Goal: Navigation & Orientation: Find specific page/section

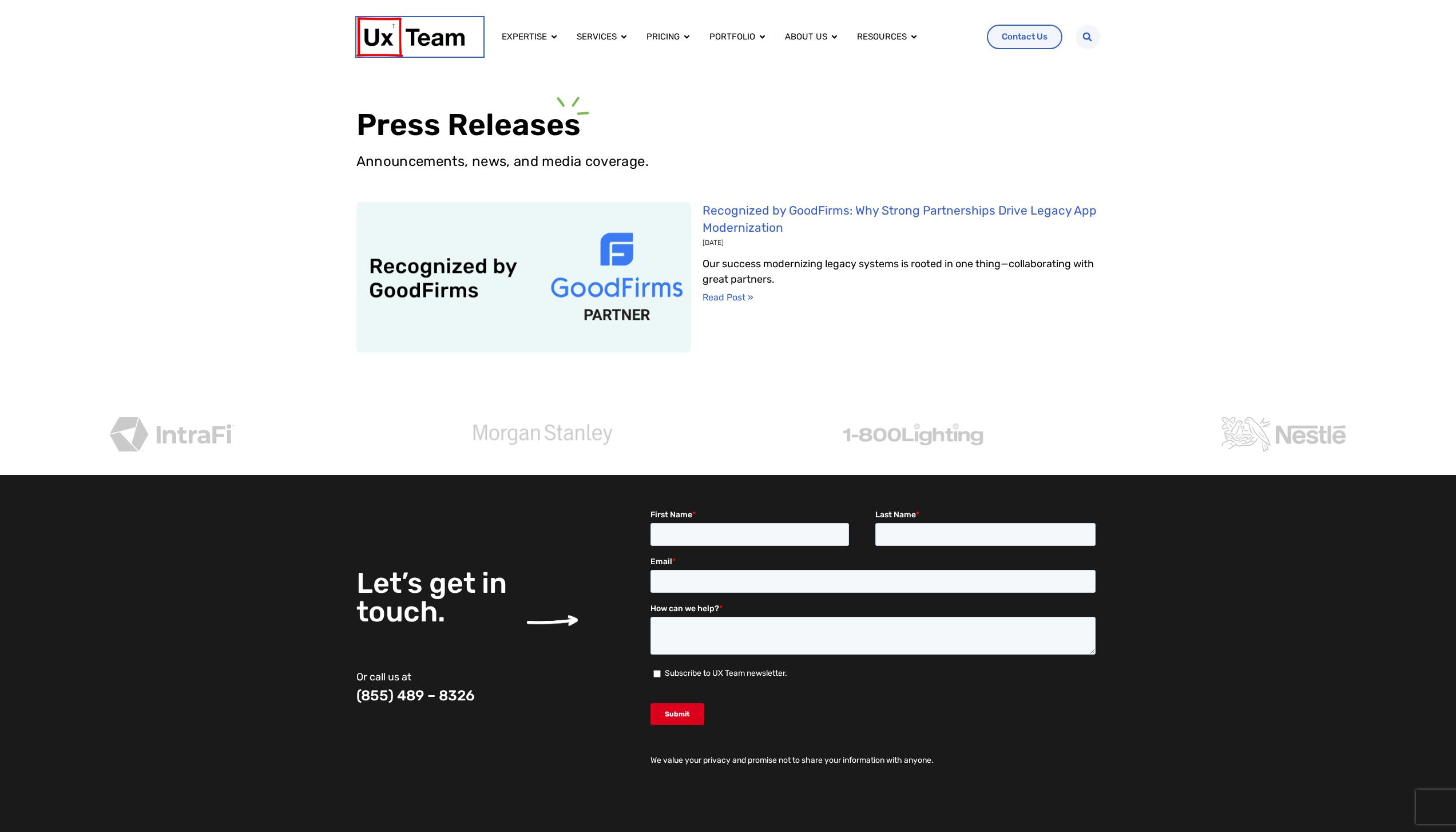
click at [396, 42] on img at bounding box center [410, 37] width 108 height 39
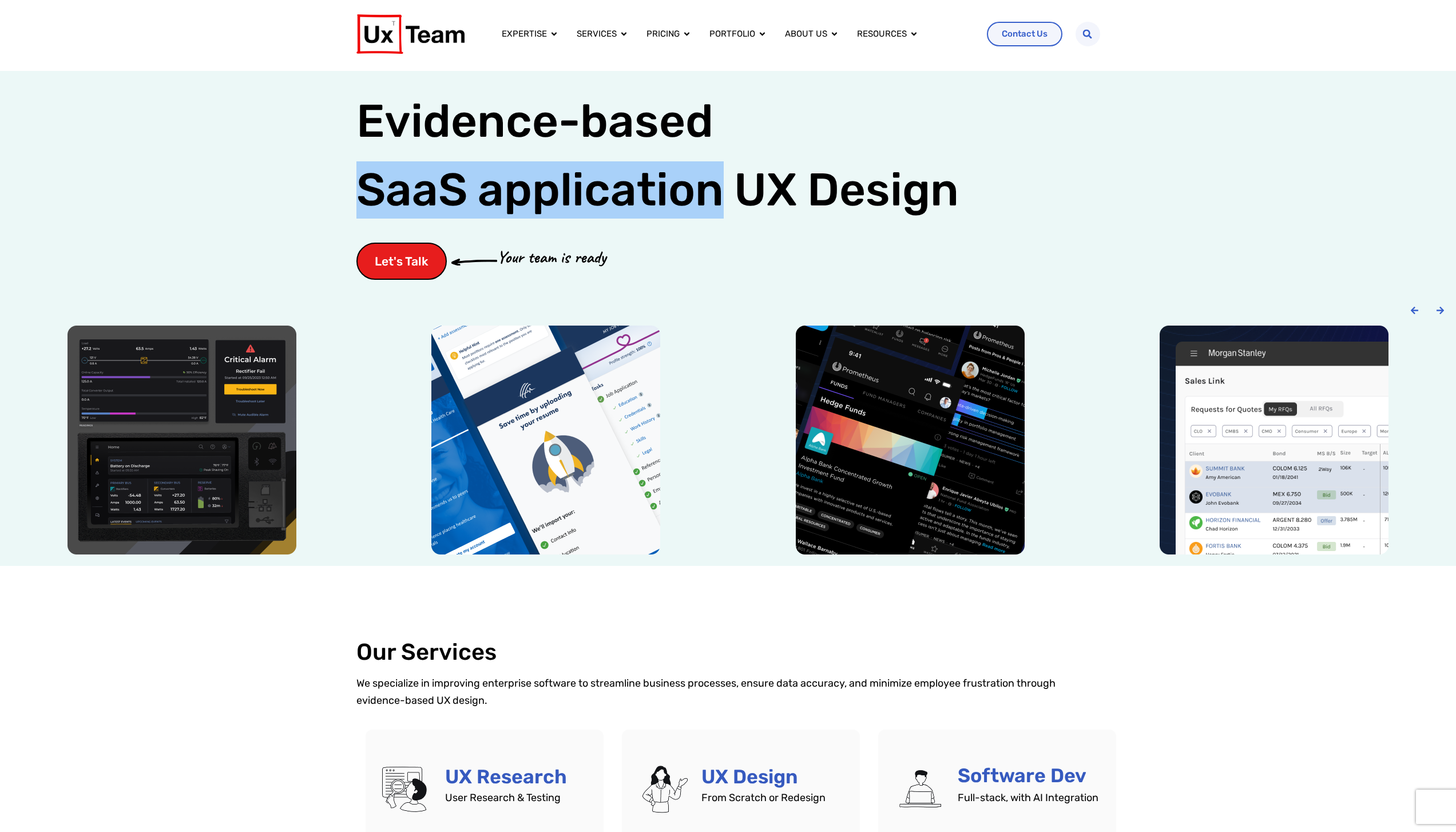
scroll to position [1, 0]
